Goal: Information Seeking & Learning: Understand process/instructions

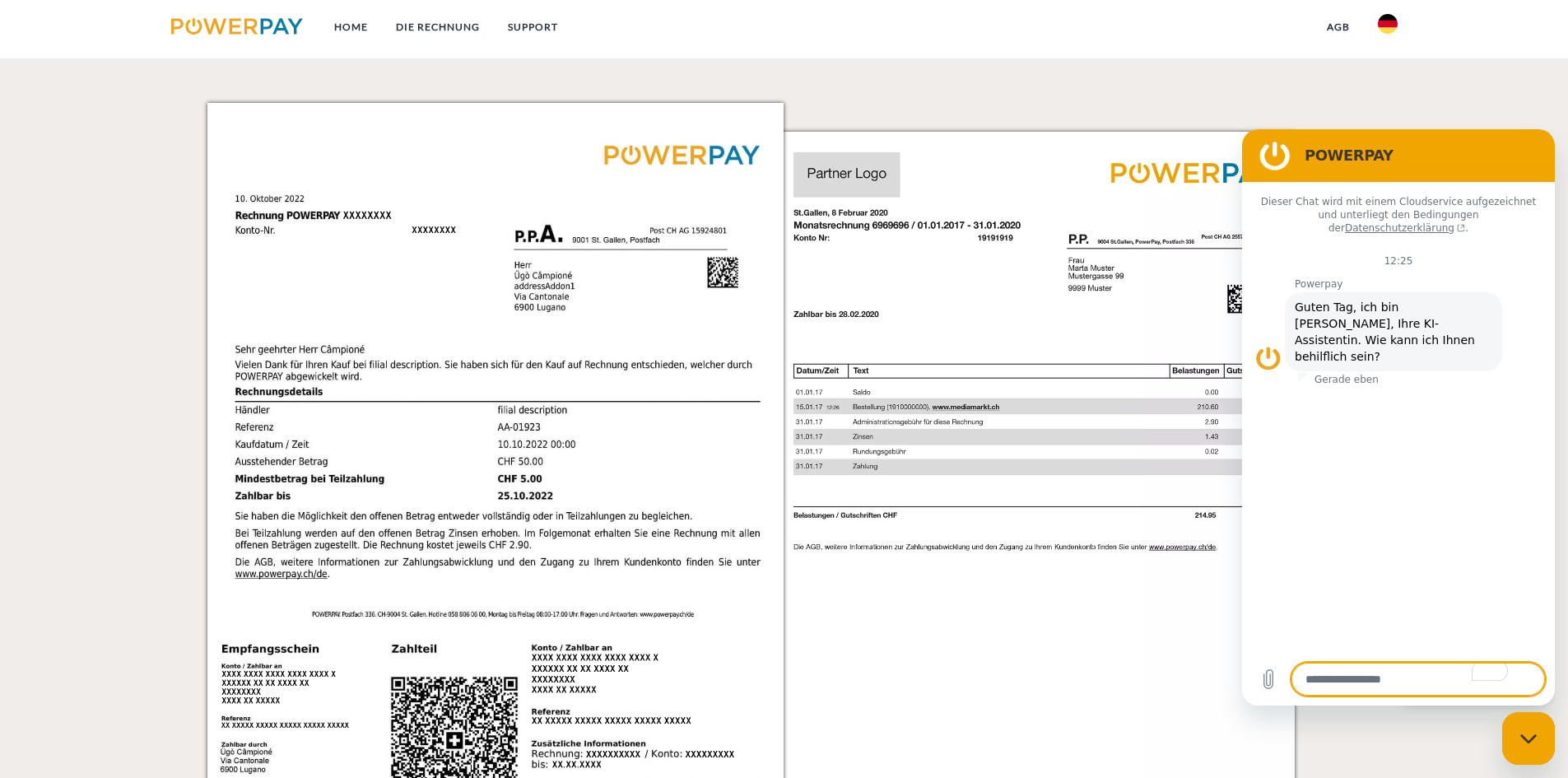
scroll to position [1647, 0]
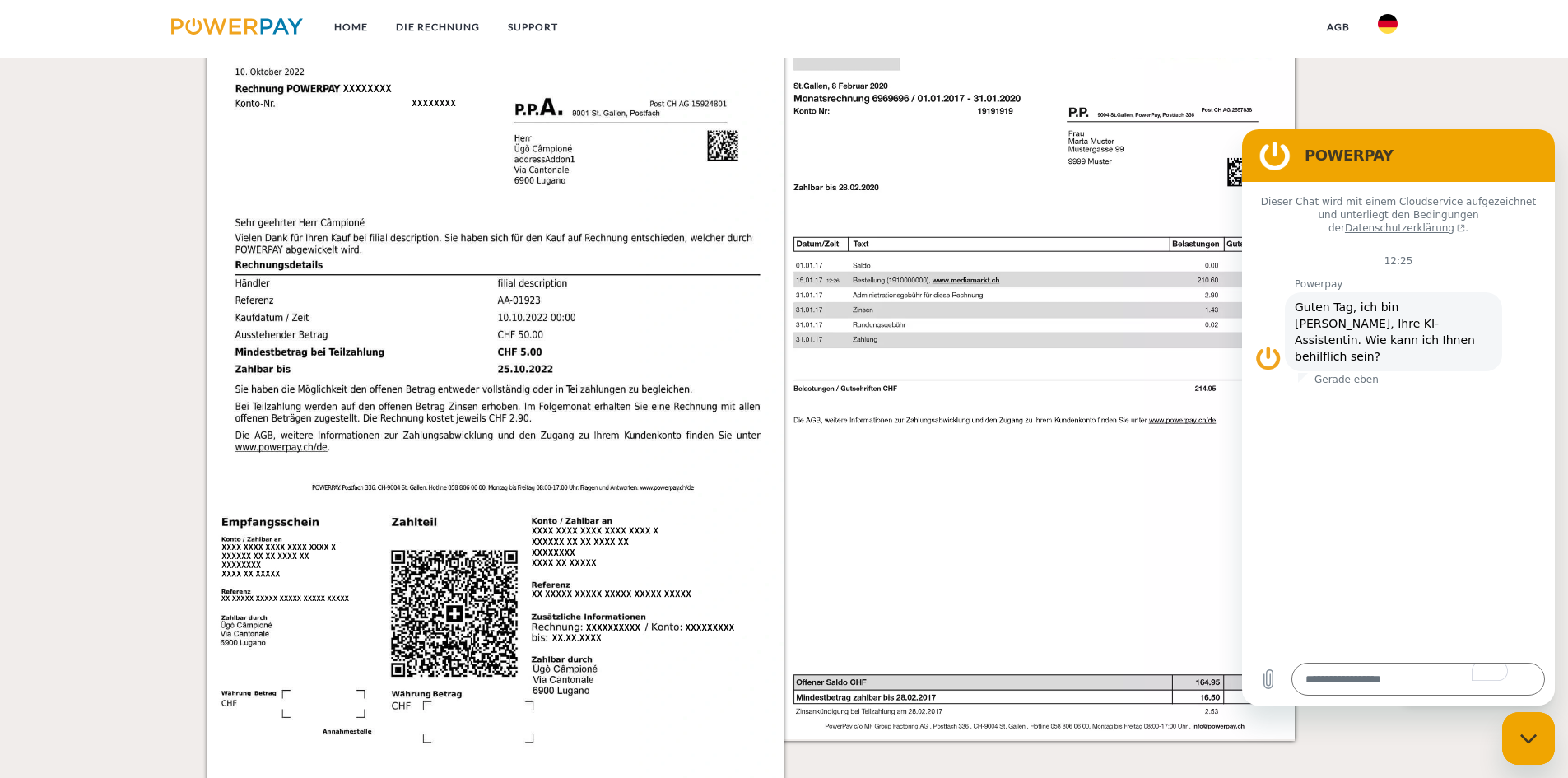
click at [1525, 100] on div "DIE POWERPAY RECHNUNG Sie haben eine Rechnung erhalten? Diese können Sie entwed…" at bounding box center [784, 338] width 1568 height 1814
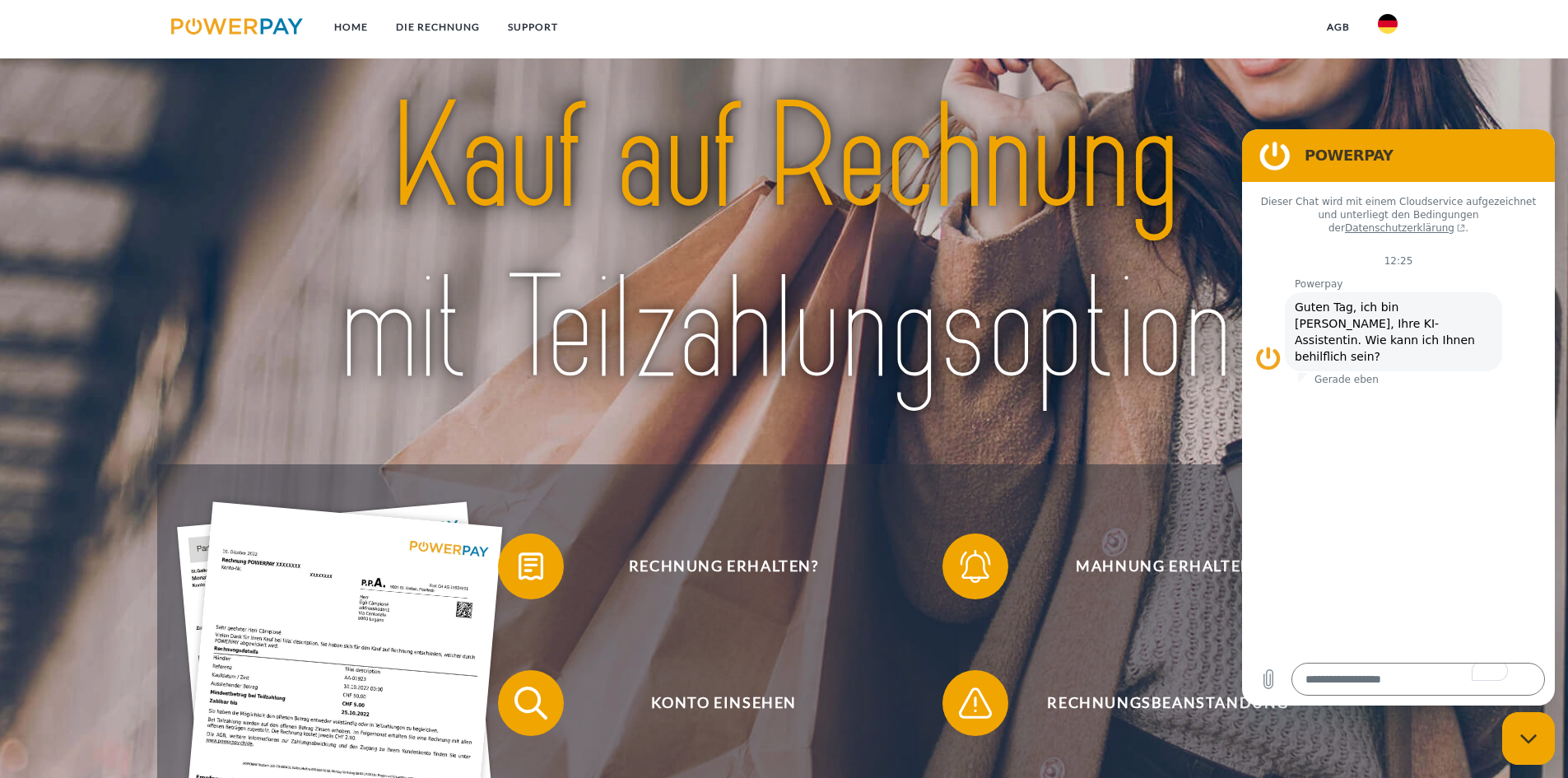
scroll to position [0, 0]
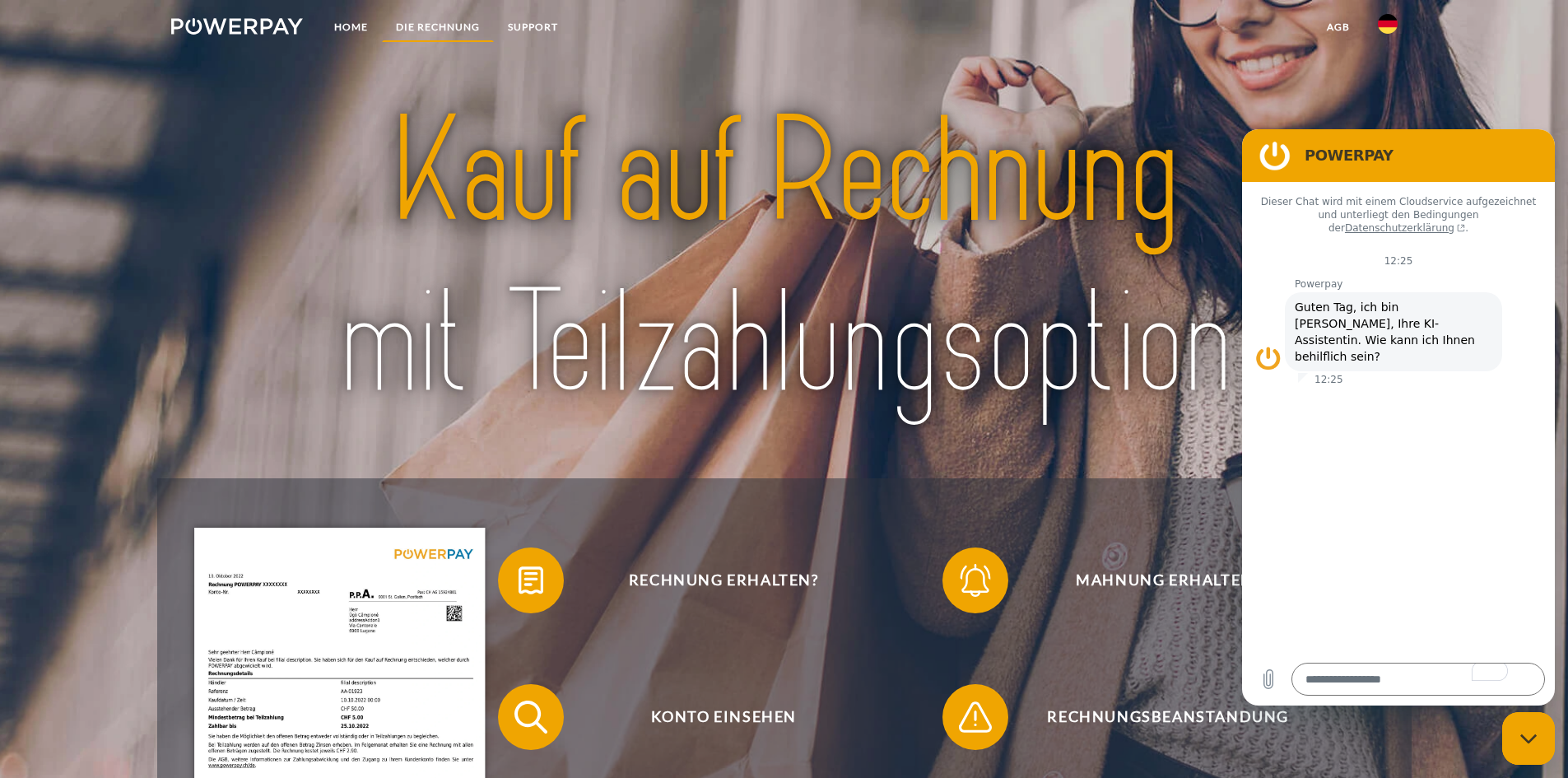
click at [443, 30] on link "DIE RECHNUNG" at bounding box center [437, 27] width 112 height 30
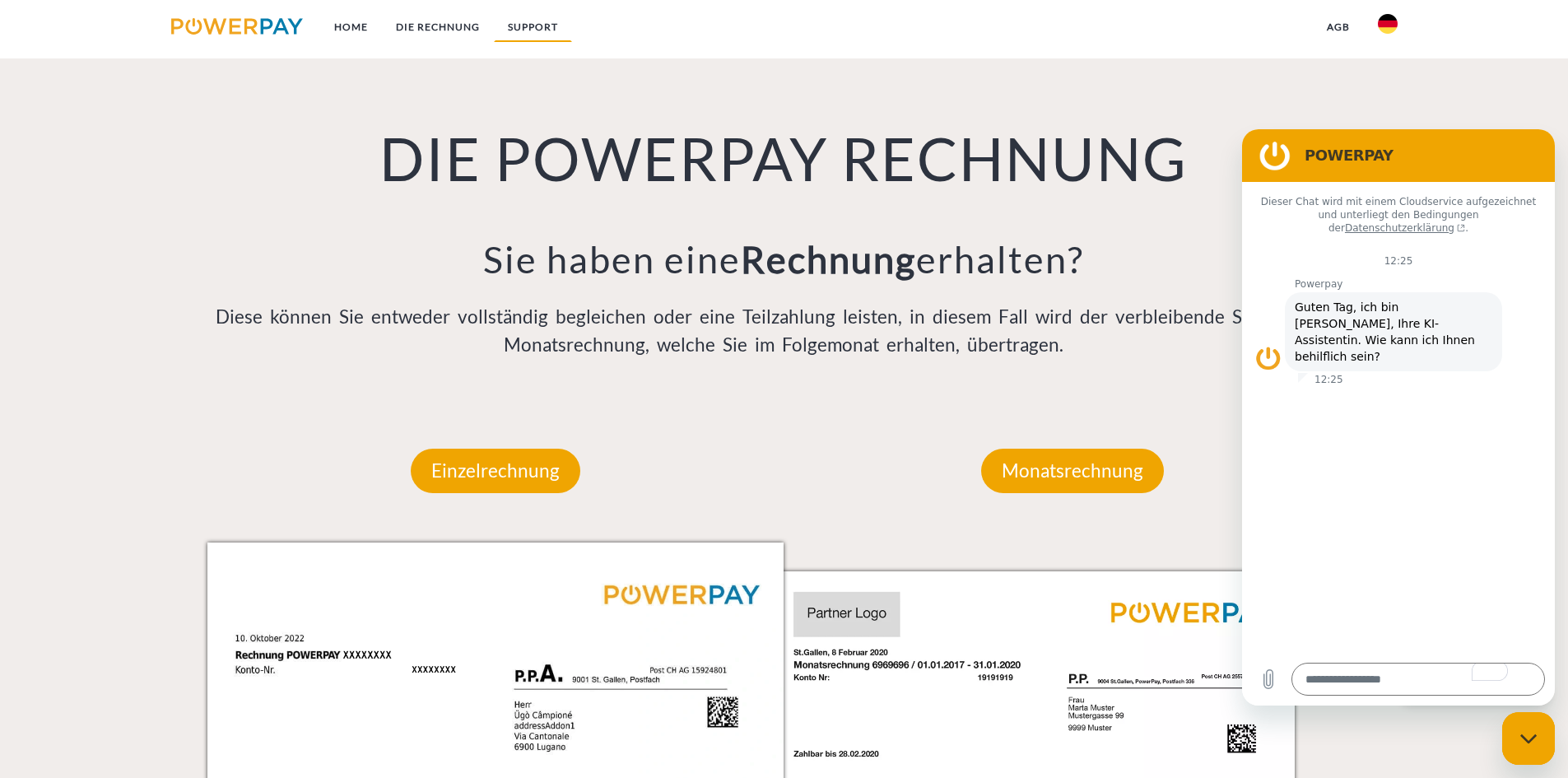
click at [511, 37] on link "SUPPORT" at bounding box center [532, 27] width 78 height 30
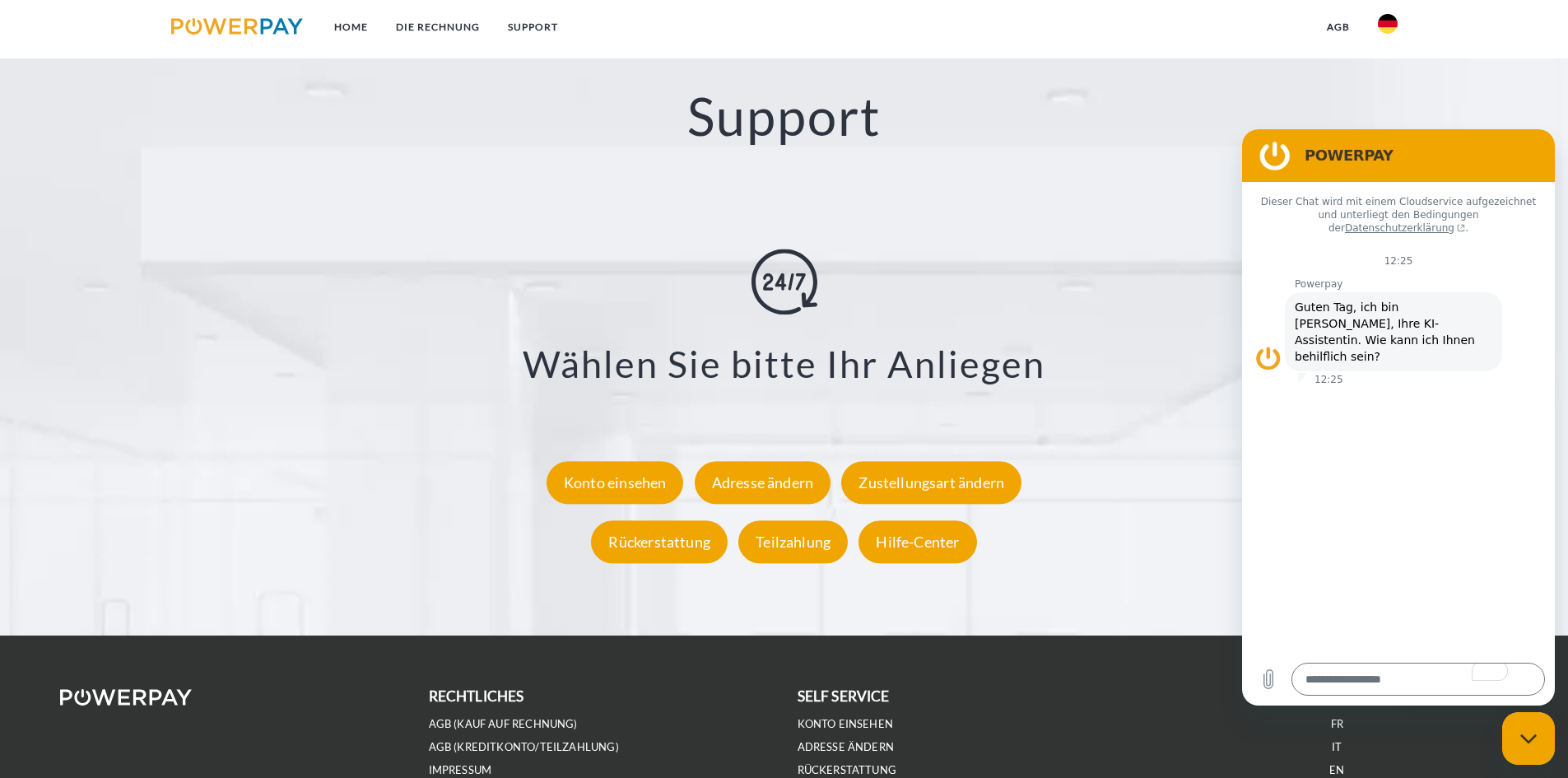
scroll to position [2894, 0]
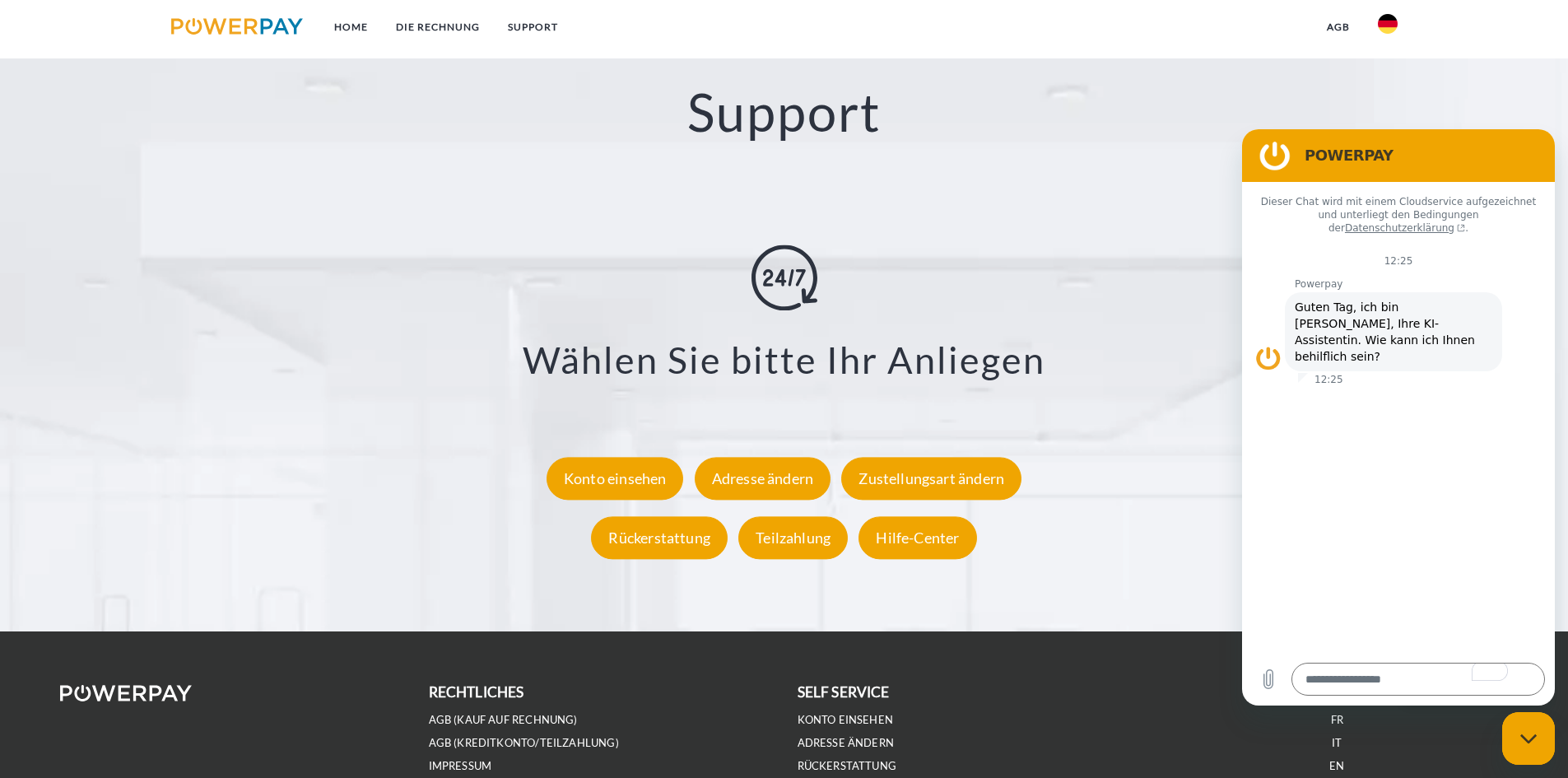
click at [1392, 19] on img at bounding box center [1387, 24] width 19 height 19
click at [1291, 136] on section "POWERPAY" at bounding box center [1398, 155] width 313 height 53
drag, startPoint x: 1321, startPoint y: 145, endPoint x: 1348, endPoint y: 152, distance: 27.9
click at [1347, 151] on h2 "POWERPAY" at bounding box center [1421, 155] width 233 height 19
click at [1378, 157] on h2 "POWERPAY" at bounding box center [1421, 155] width 233 height 19
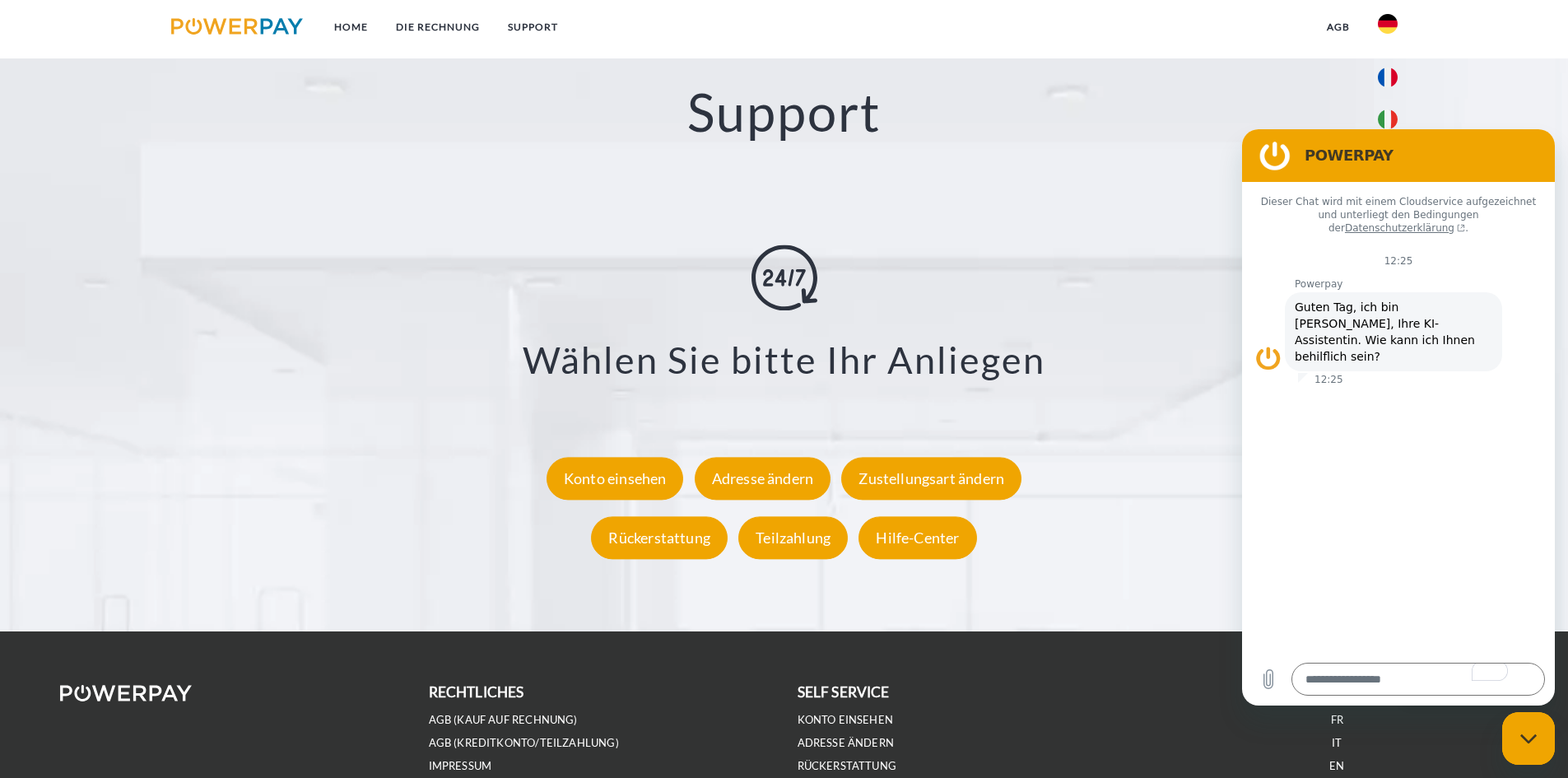
click at [1426, 161] on h2 "POWERPAY" at bounding box center [1421, 155] width 233 height 19
click at [1528, 746] on div "Messaging-Fenster schließen" at bounding box center [1528, 738] width 50 height 50
type textarea "*"
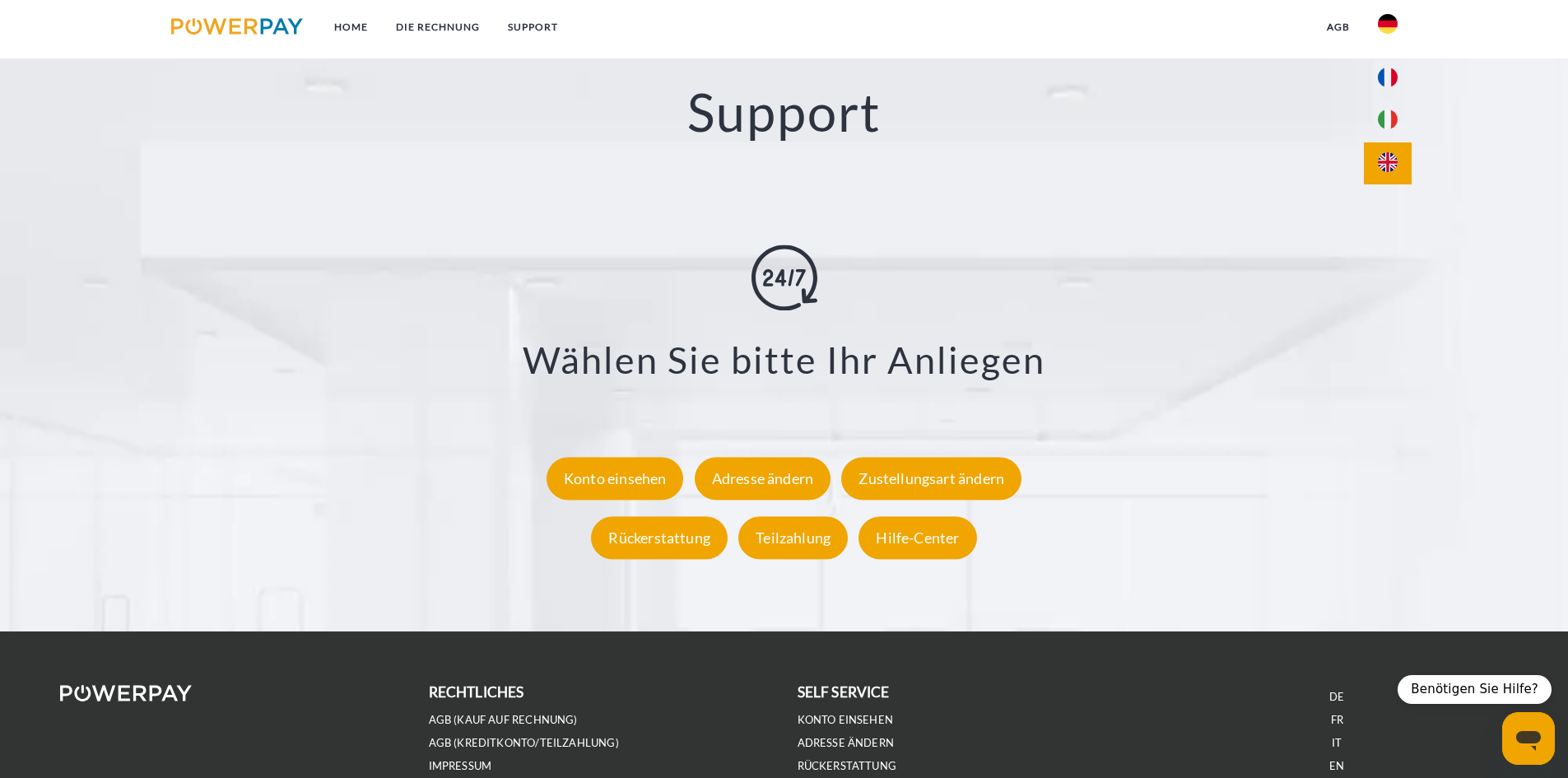
click at [1394, 168] on img at bounding box center [1387, 162] width 19 height 19
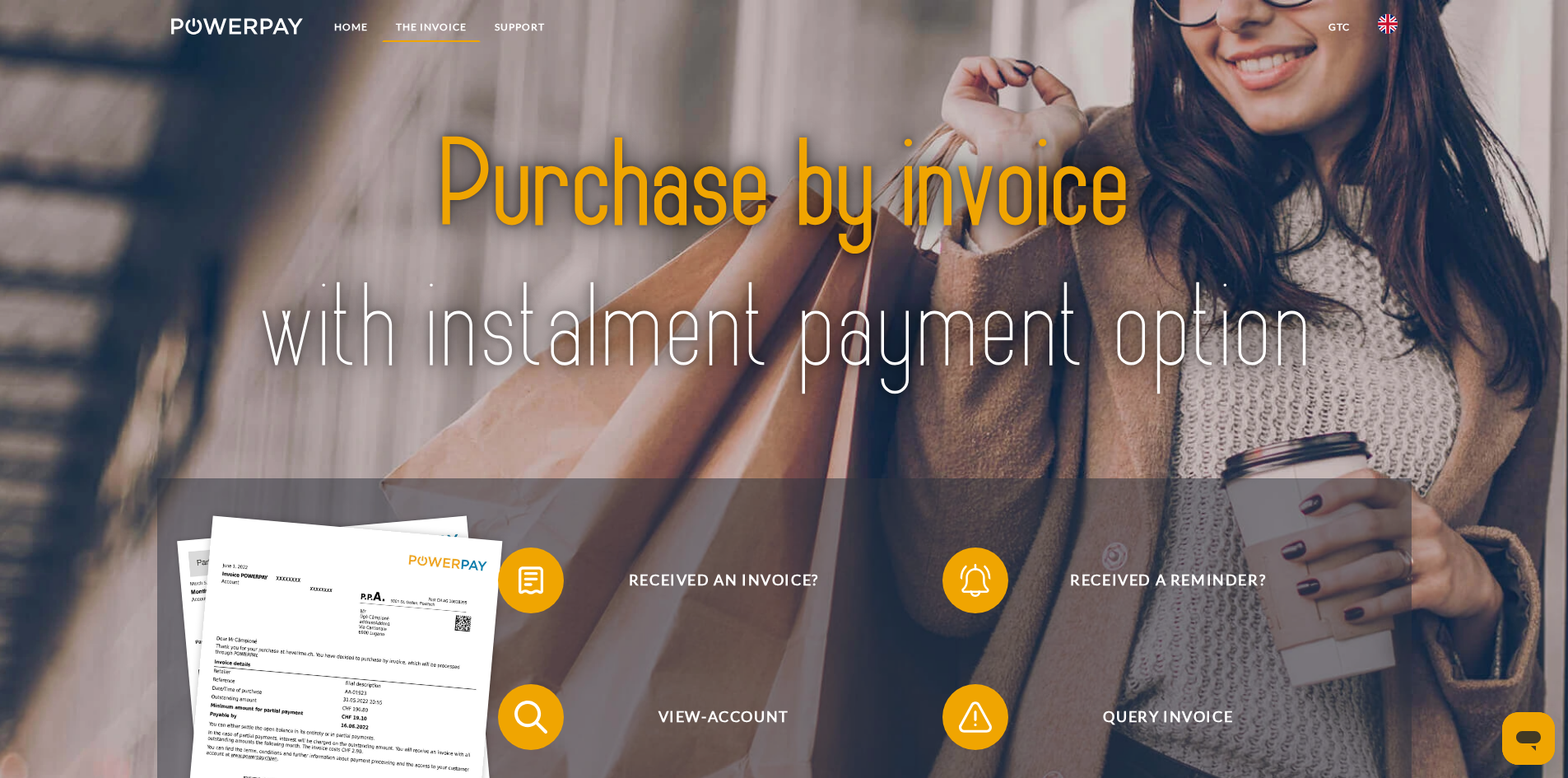
click at [436, 26] on link "THE INVOICE" at bounding box center [431, 27] width 99 height 30
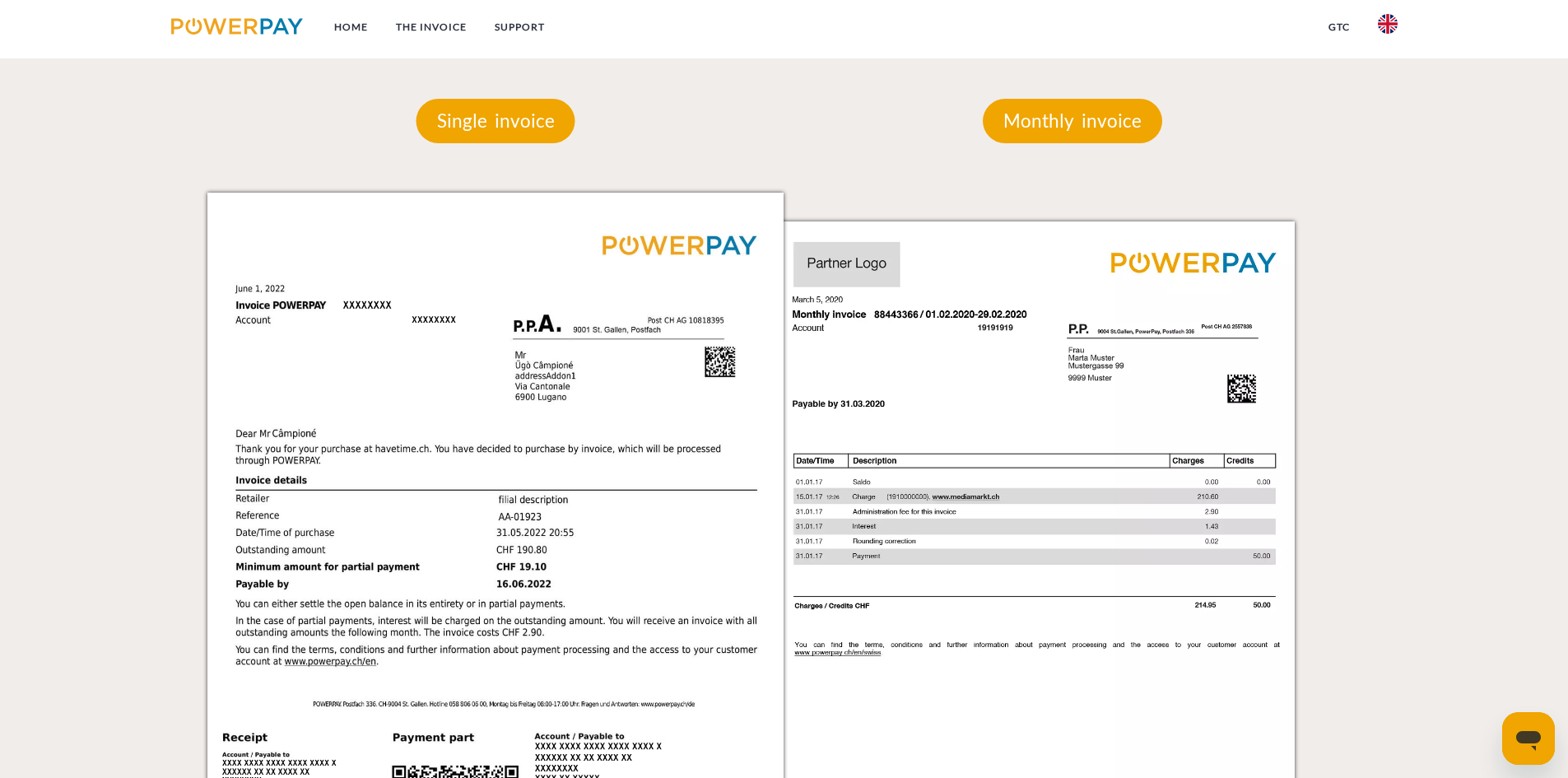
scroll to position [1162, 0]
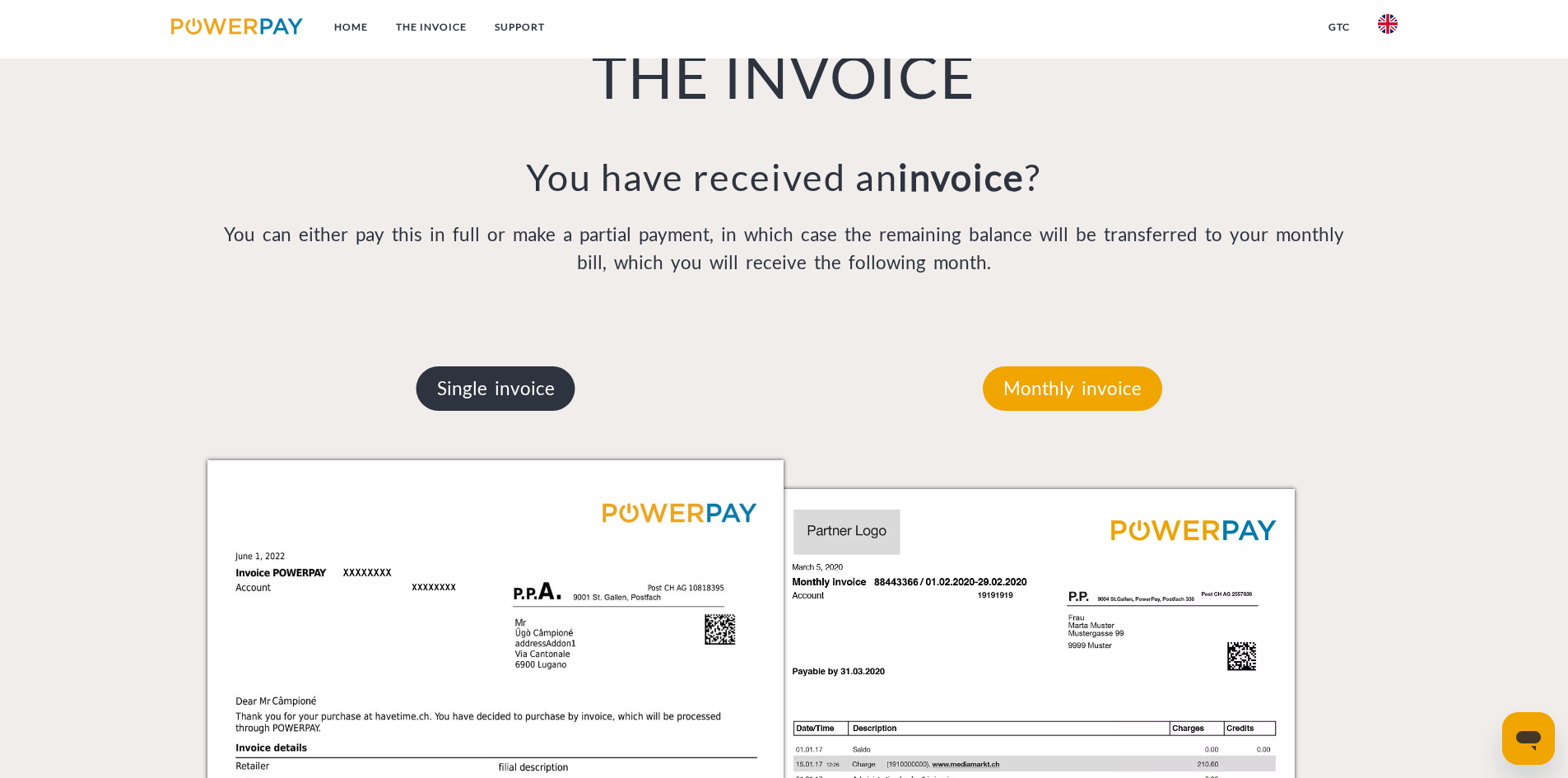
click at [519, 395] on p "Single invoice" at bounding box center [495, 389] width 159 height 45
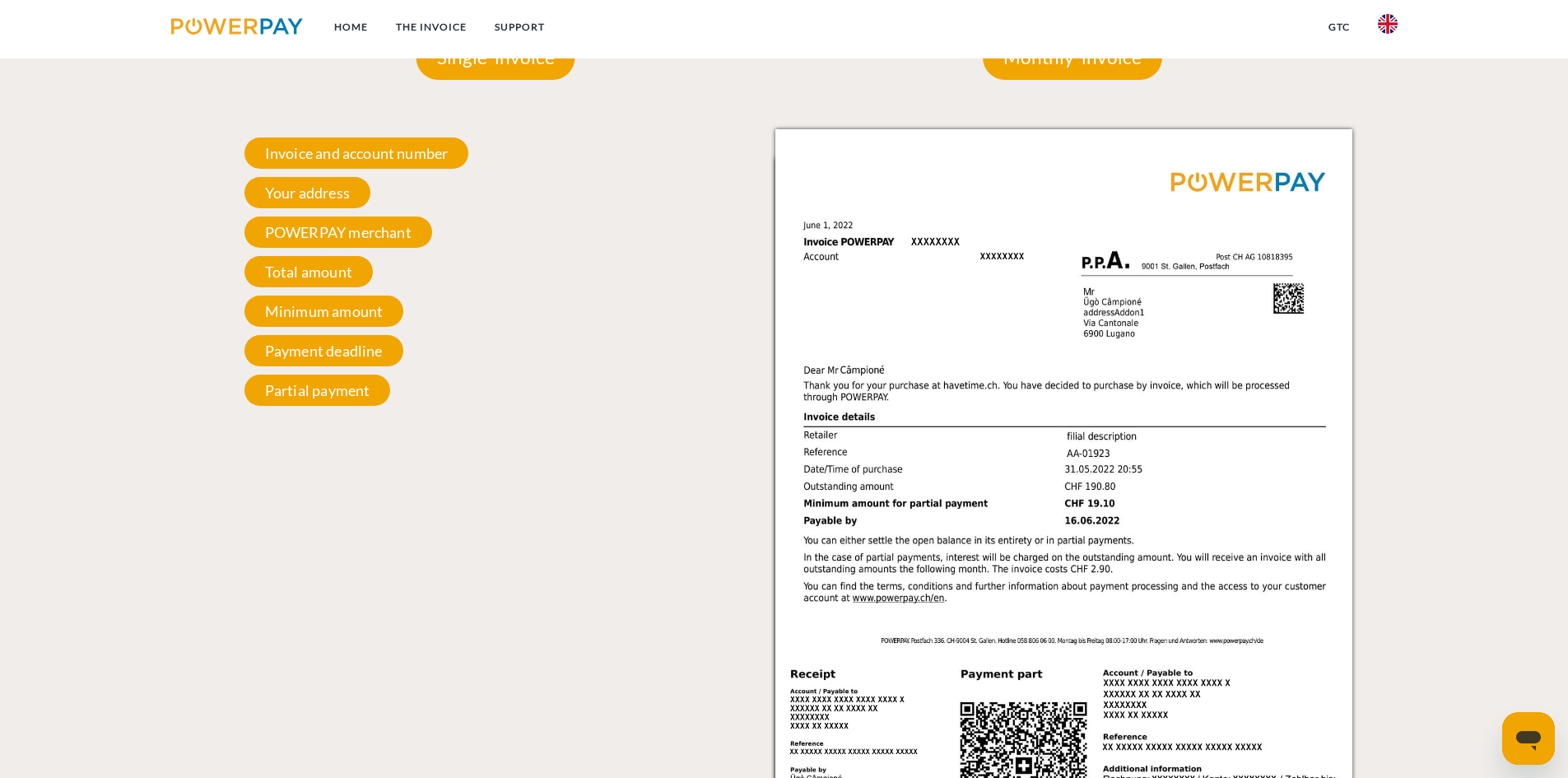
scroll to position [1492, 0]
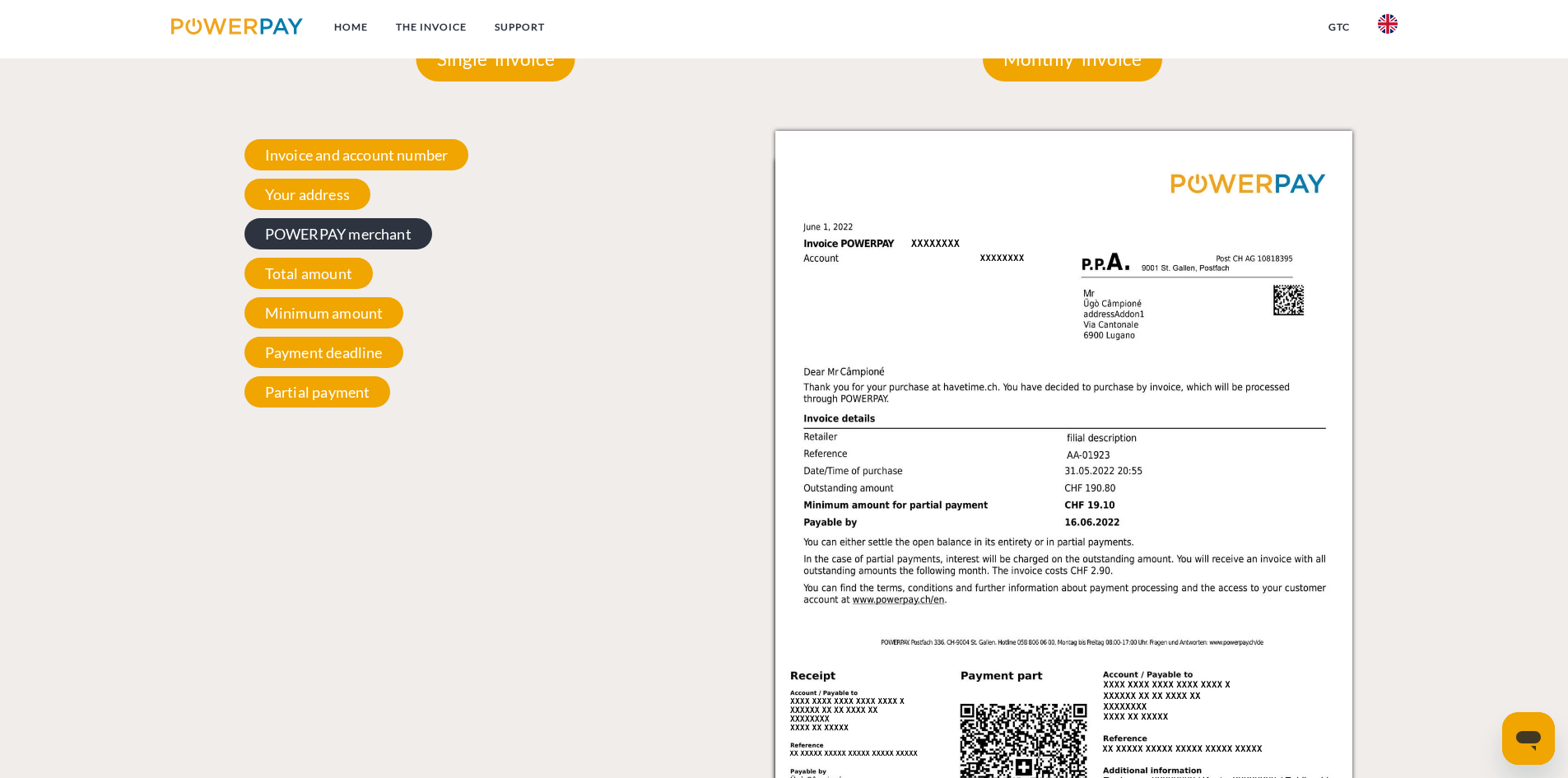
click at [390, 236] on span "POWERPAY merchant" at bounding box center [338, 233] width 188 height 31
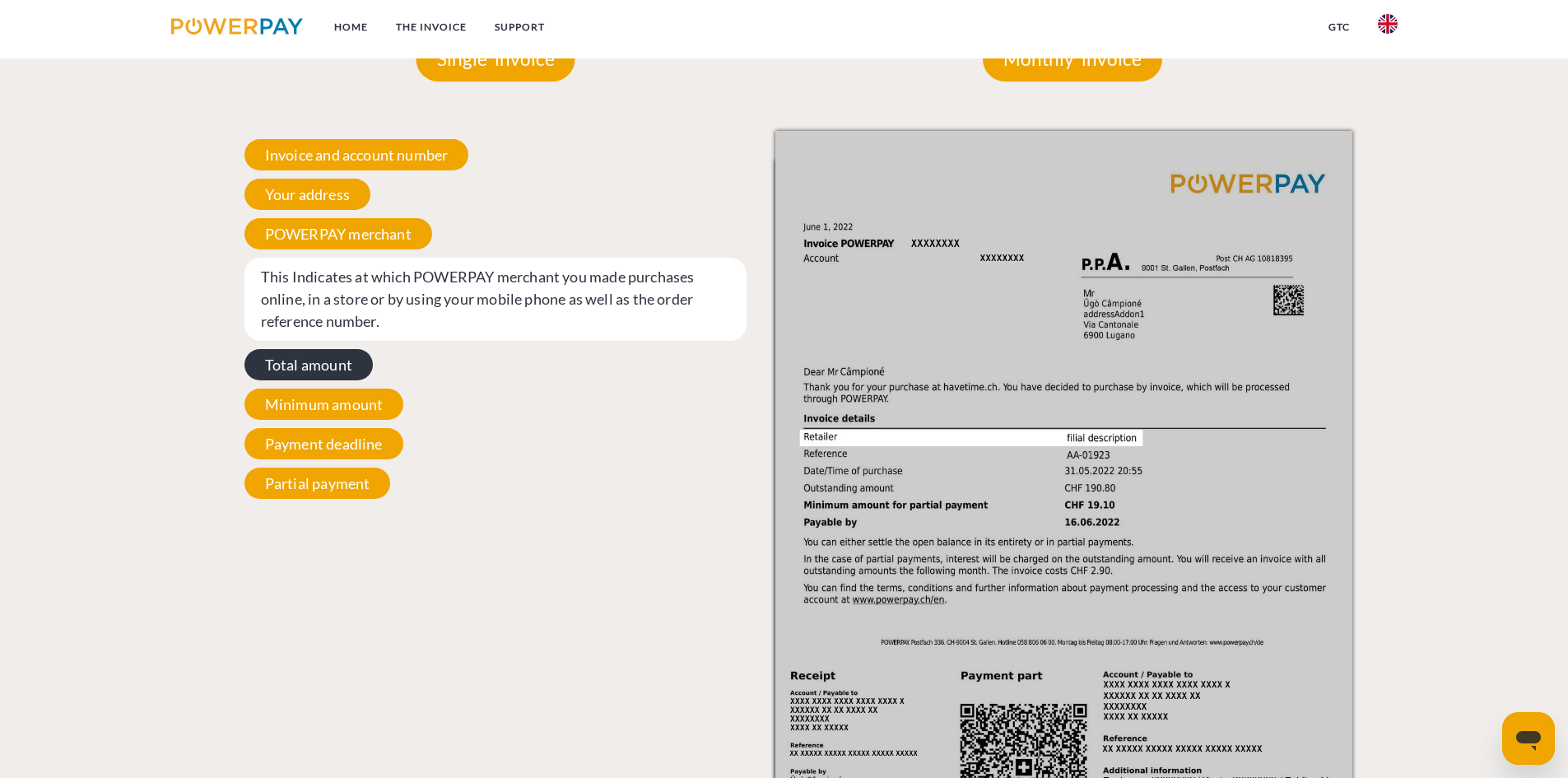
click at [327, 351] on span "Total amount" at bounding box center [308, 364] width 128 height 31
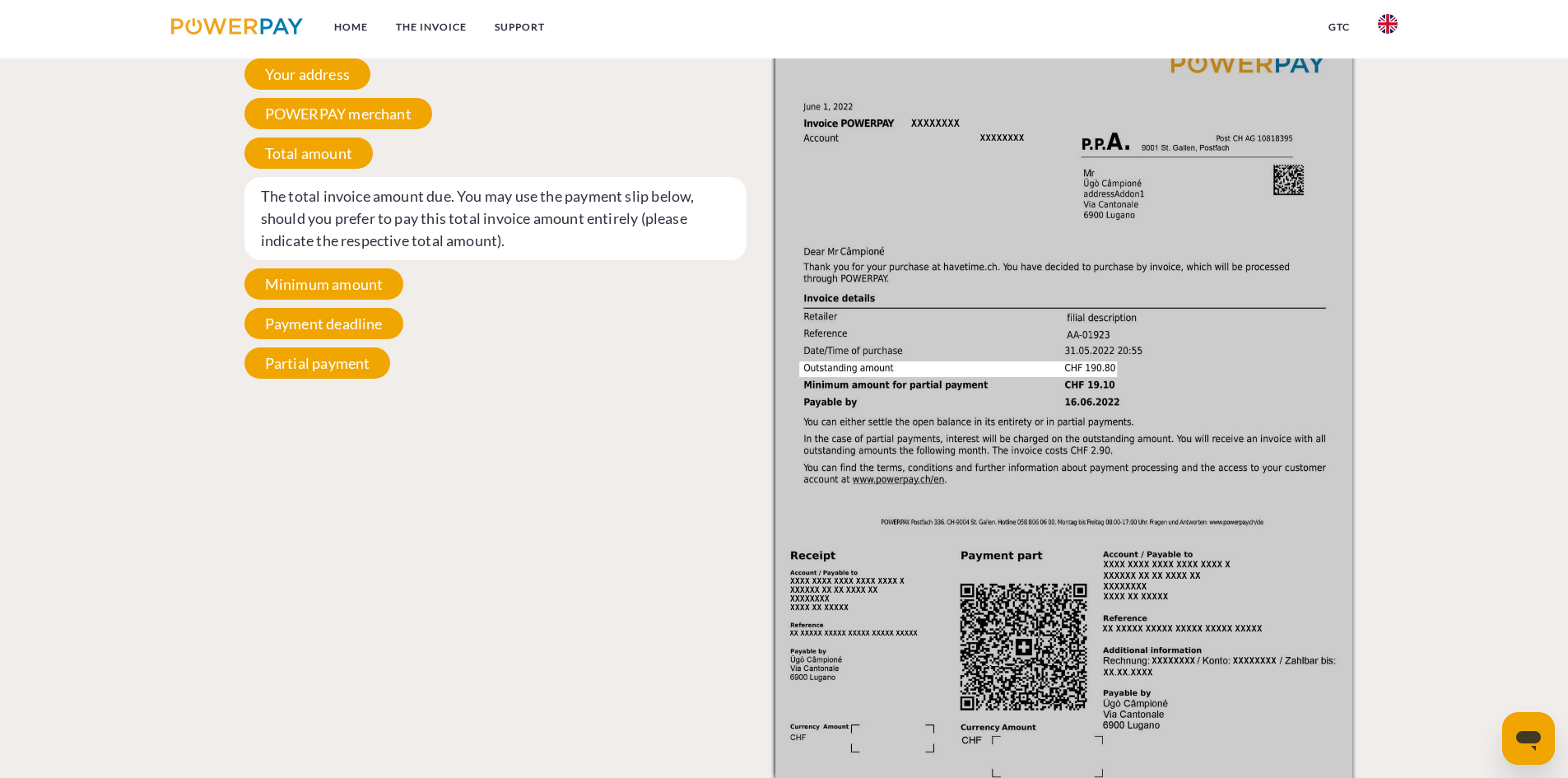
scroll to position [1656, 0]
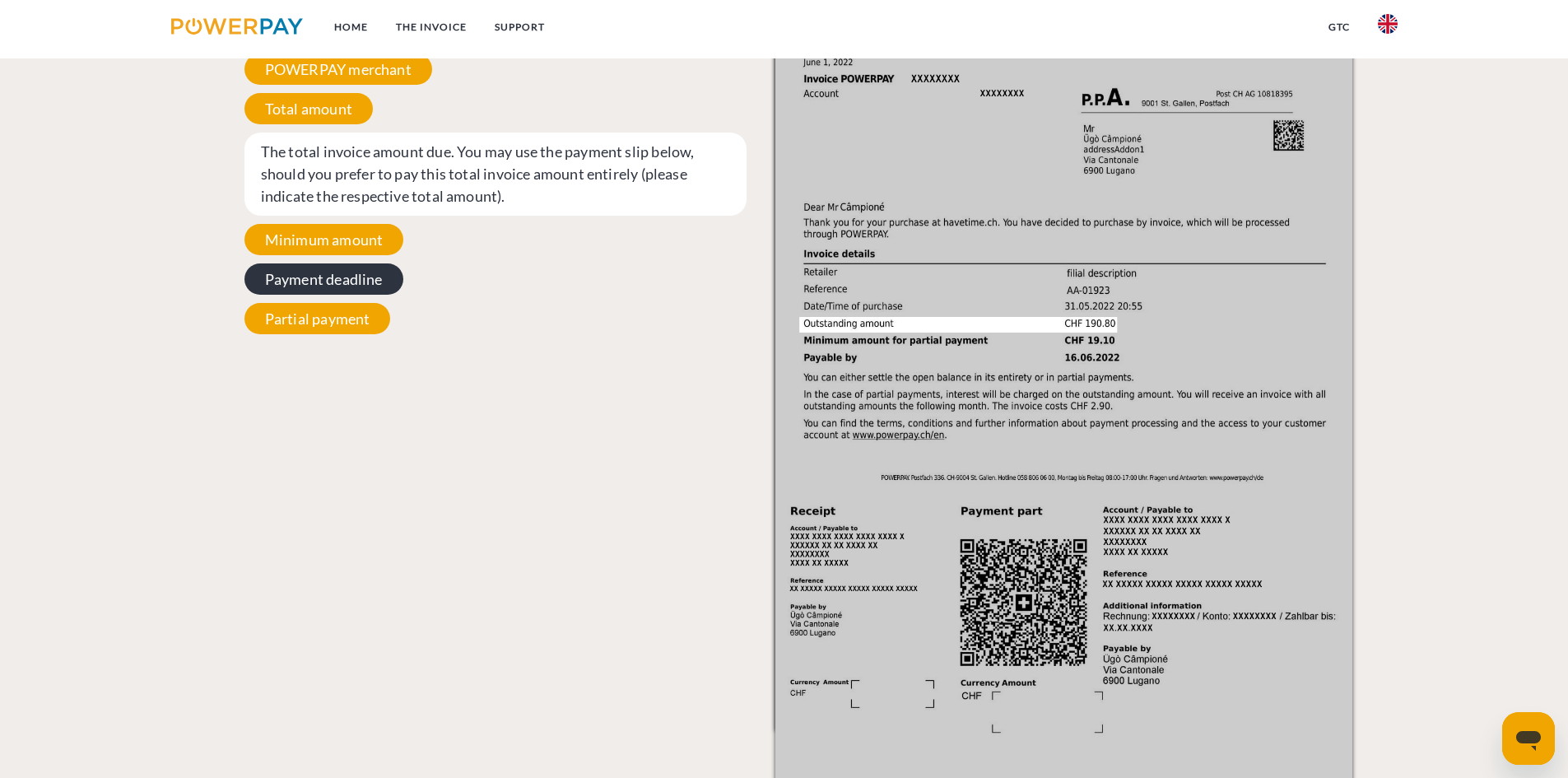
click at [373, 282] on span "Payment deadline" at bounding box center [324, 279] width 159 height 31
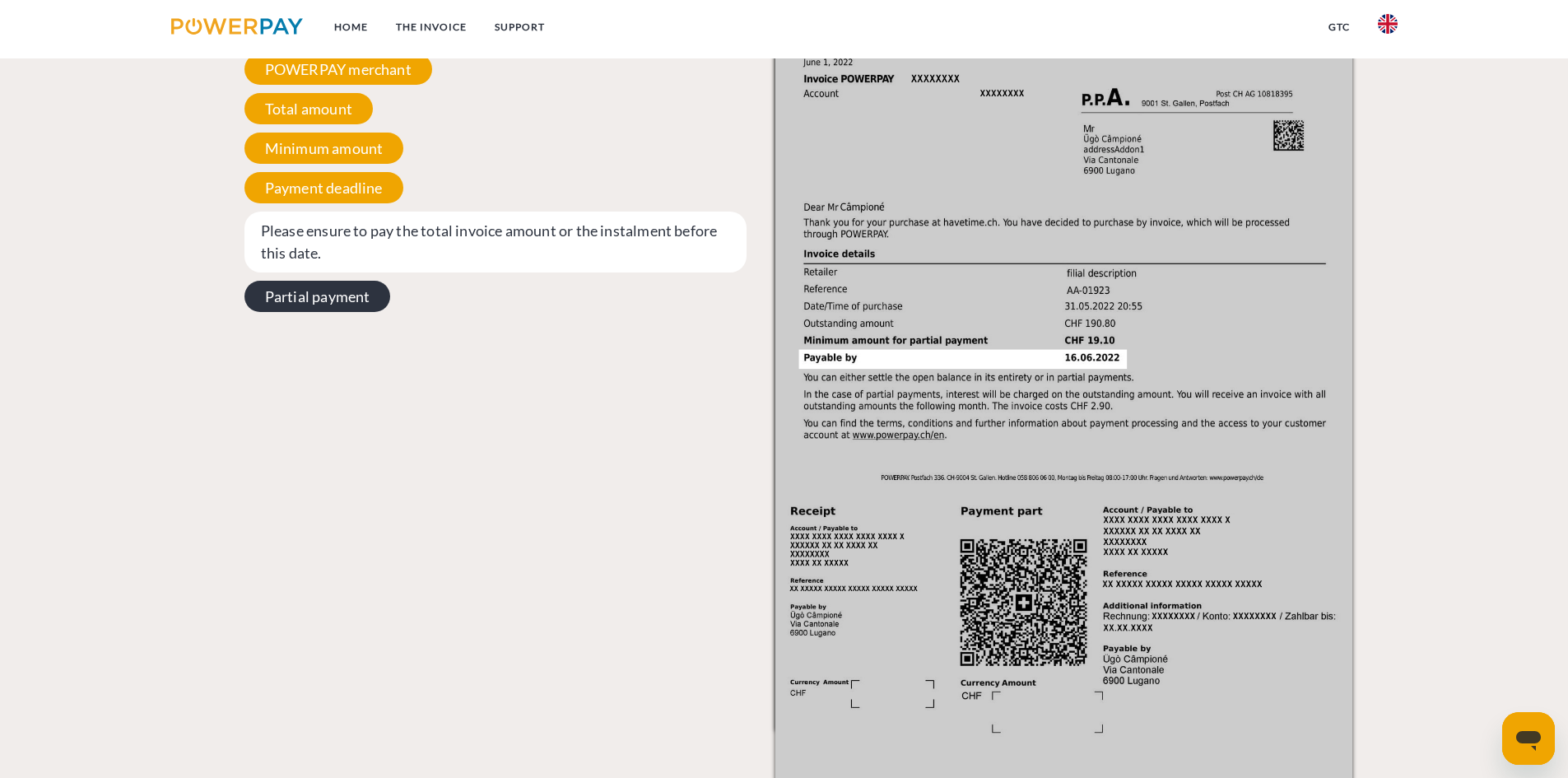
click at [345, 290] on span "Partial payment" at bounding box center [318, 296] width 147 height 31
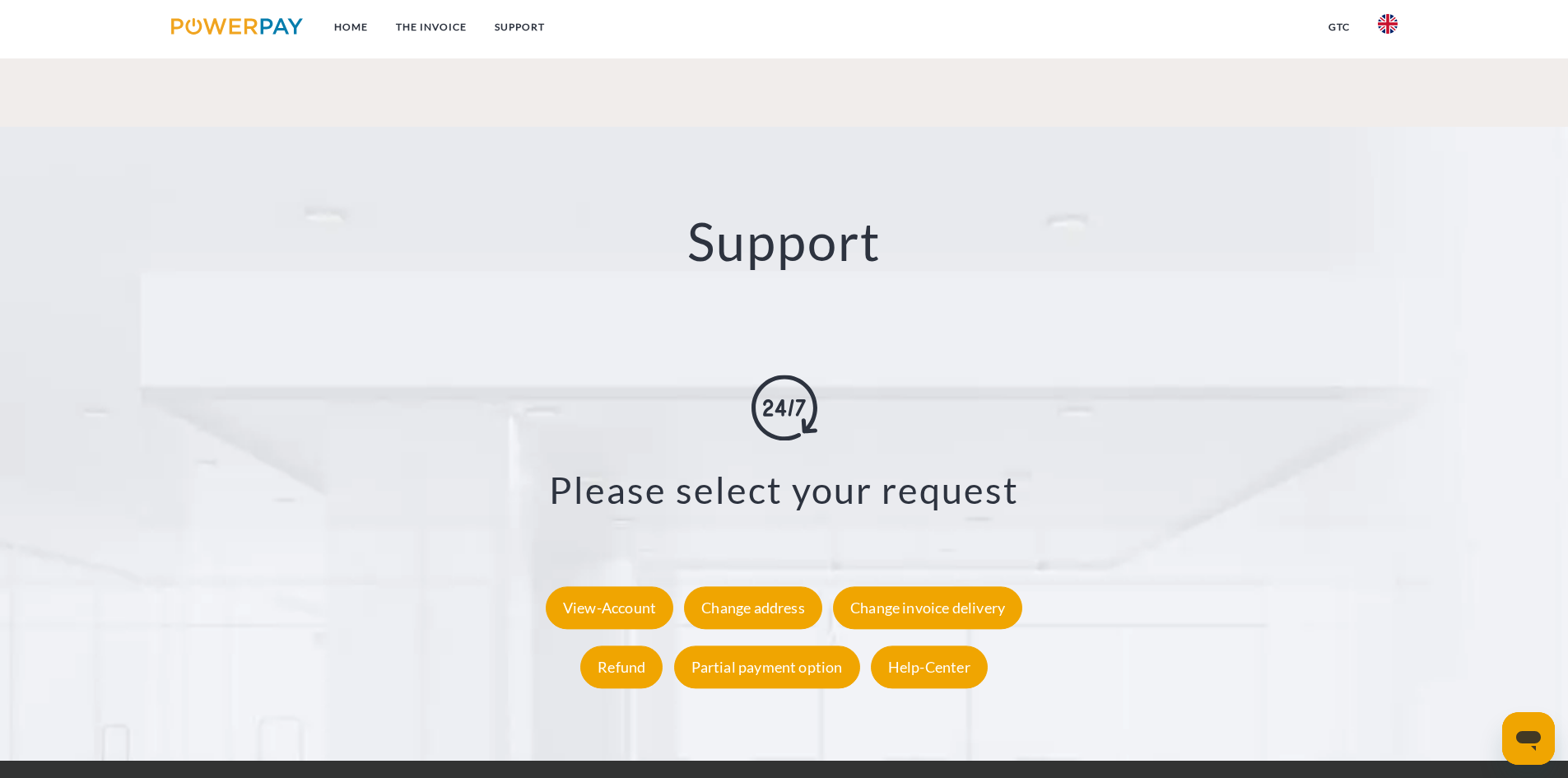
scroll to position [2953, 0]
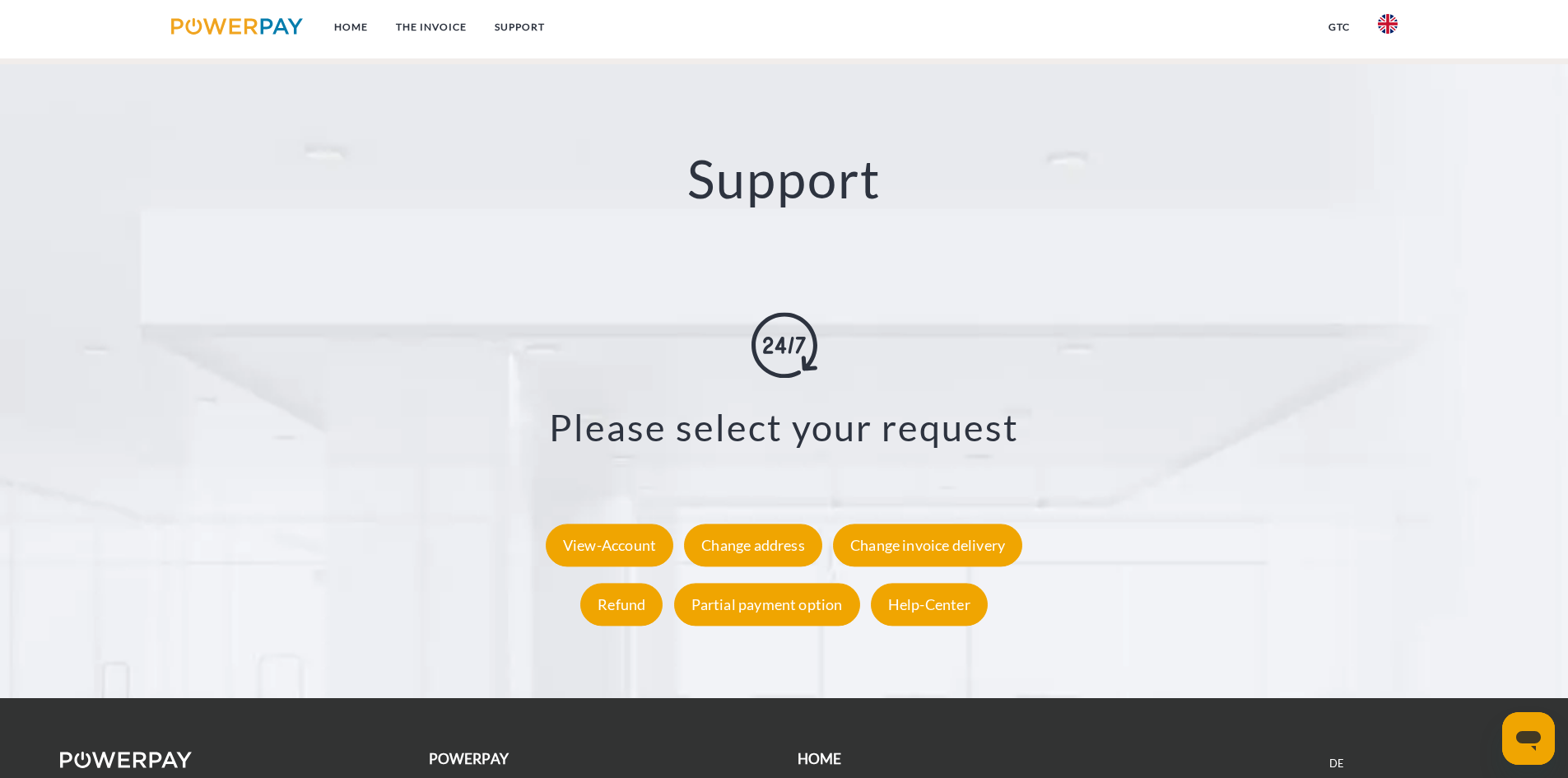
click at [559, 777] on link "GTC (Purchase by invoice)" at bounding box center [506, 786] width 153 height 14
